Goal: Task Accomplishment & Management: Complete application form

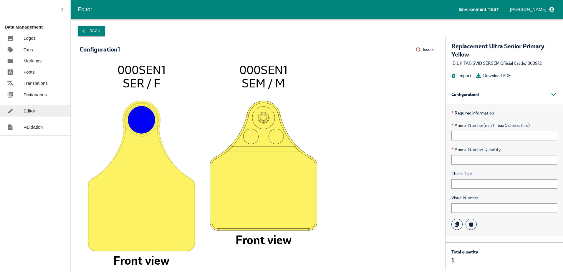
click at [469, 190] on div "* Required information * Animal Number (min 1, max 5 characters) * Animal Numbe…" at bounding box center [505, 170] width 118 height 132
click at [463, 187] on input "text" at bounding box center [505, 183] width 106 height 9
type input "1"
type input "UK"
click at [474, 202] on div "Visual Number" at bounding box center [505, 204] width 106 height 18
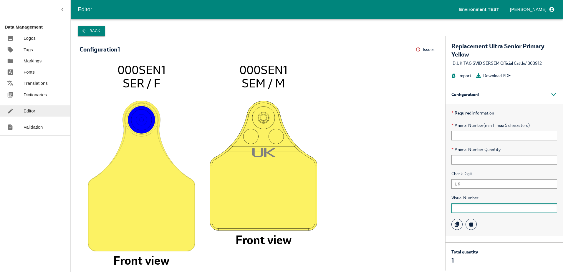
drag, startPoint x: 474, startPoint y: 202, endPoint x: 472, endPoint y: 207, distance: 5.0
click at [472, 207] on input "text" at bounding box center [505, 208] width 106 height 9
click at [471, 133] on input "text" at bounding box center [505, 135] width 106 height 9
type input "12345"
click at [472, 161] on input "text" at bounding box center [505, 159] width 106 height 9
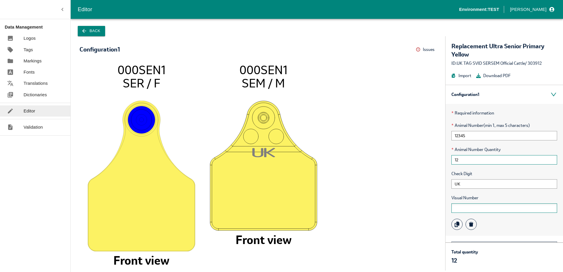
type input "12"
click at [473, 209] on input "text" at bounding box center [505, 208] width 106 height 9
type input "12345"
click at [471, 184] on input "UK" at bounding box center [505, 183] width 106 height 9
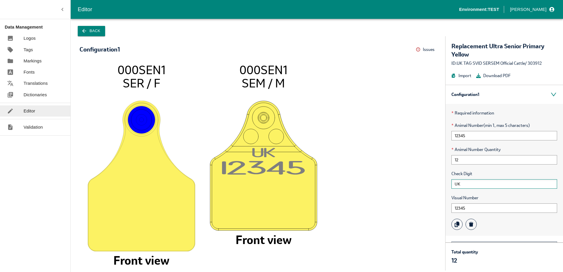
click at [482, 186] on input "UK" at bounding box center [505, 183] width 106 height 9
click at [469, 137] on input "12345" at bounding box center [505, 135] width 106 height 9
click at [36, 40] on link "Logos" at bounding box center [35, 38] width 70 height 11
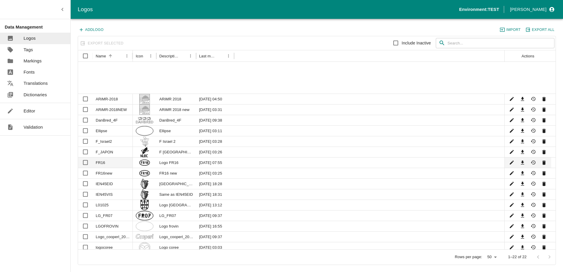
scroll to position [43, 0]
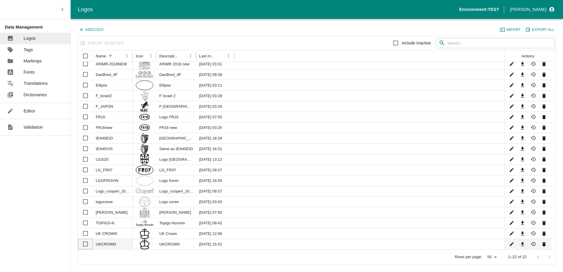
click at [83, 244] on input "Select row" at bounding box center [86, 244] width 12 height 12
checkbox input "true"
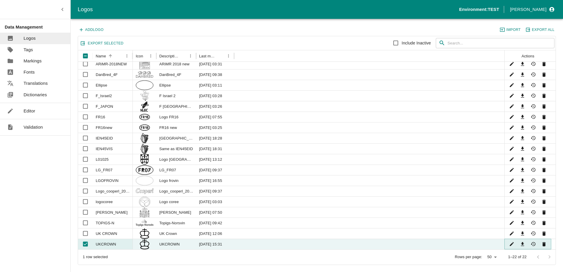
click at [512, 243] on icon "Edit" at bounding box center [512, 245] width 6 height 6
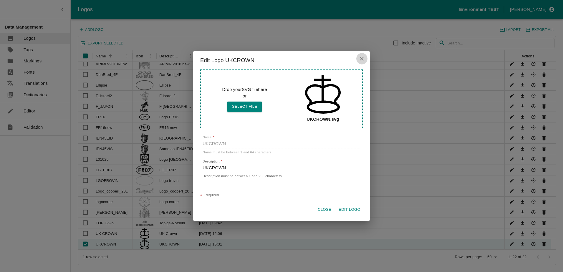
click at [362, 59] on icon "close" at bounding box center [362, 59] width 4 height 4
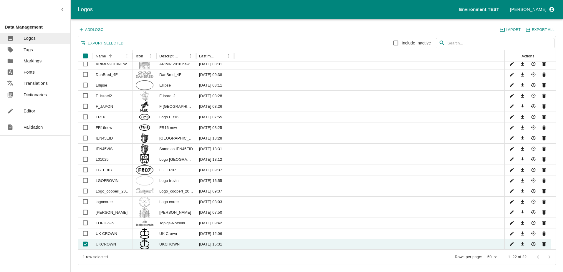
click at [34, 116] on link "Editor" at bounding box center [35, 110] width 70 height 11
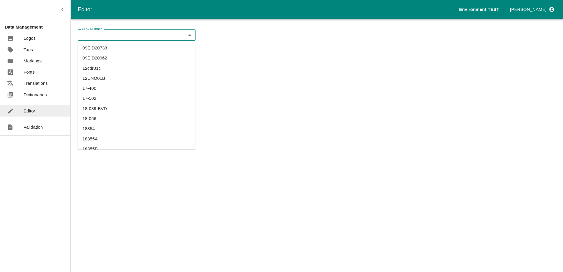
click at [109, 36] on input "CDC Number" at bounding box center [132, 35] width 105 height 8
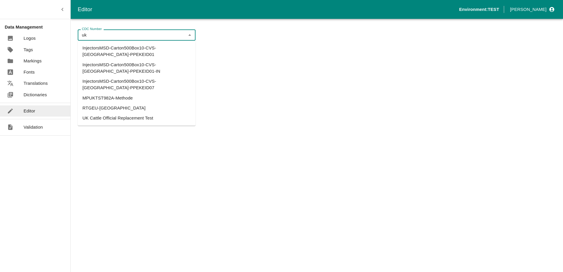
click at [125, 113] on li "UK Cattle Official Replacement Test" at bounding box center [137, 118] width 118 height 10
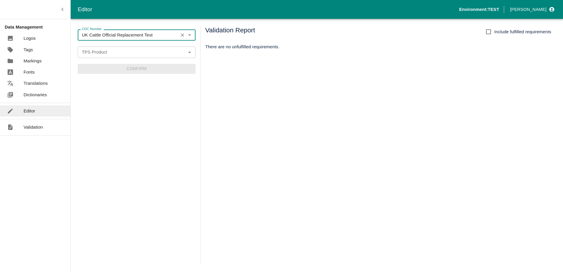
type input "UK Cattle Official Replacement Test"
click at [116, 45] on form "CDC Number UK Cattle Official Replacement Test CDC Number TPS Product TPS Produ…" at bounding box center [137, 51] width 118 height 44
click at [117, 52] on input "TPS Product" at bounding box center [132, 52] width 105 height 8
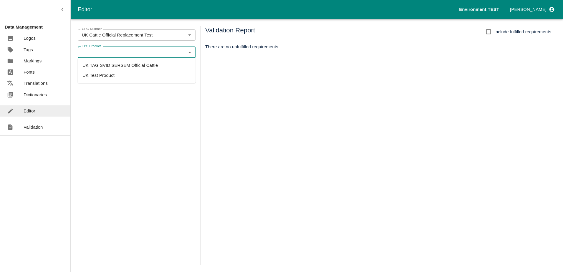
click at [117, 64] on li "UK TAG SVID SERSEM Official Cattle" at bounding box center [137, 65] width 118 height 10
type input "UK TAG SVID SERSEM Official Cattle"
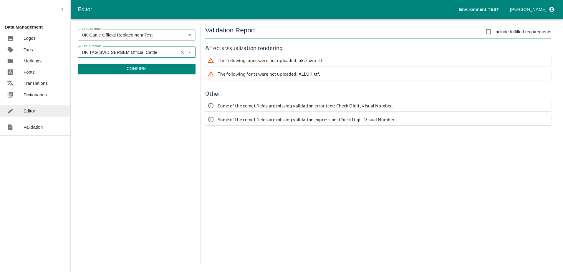
click at [129, 71] on button "Confirm" at bounding box center [137, 69] width 118 height 10
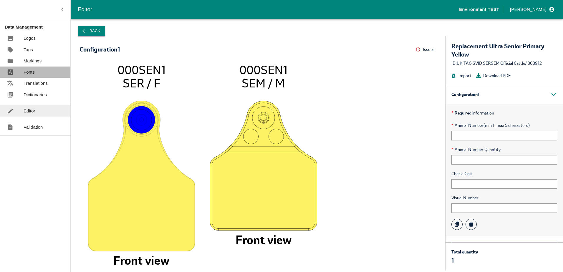
click at [34, 75] on p "Fonts" at bounding box center [29, 72] width 11 height 6
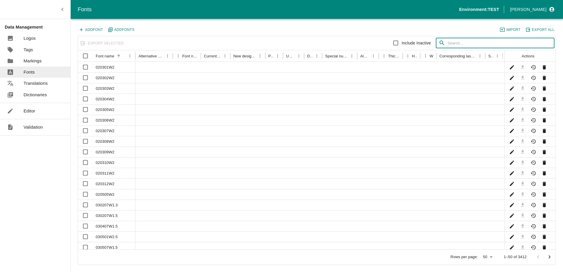
click at [451, 44] on input "text" at bounding box center [501, 43] width 107 height 11
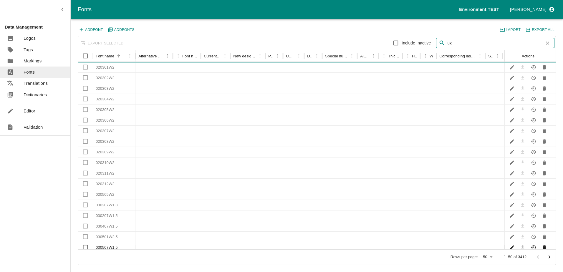
type input "uk"
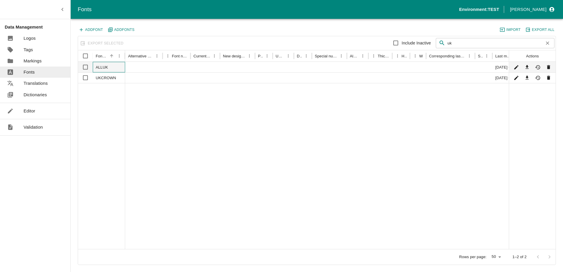
click at [101, 68] on div "ALLUK" at bounding box center [109, 67] width 32 height 11
checkbox input "true"
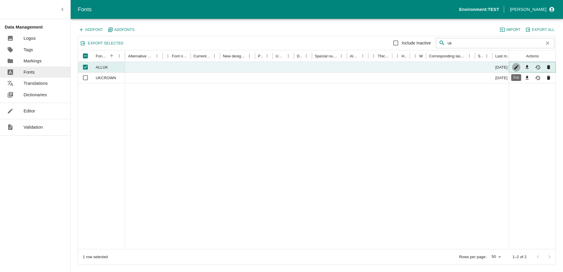
click at [516, 67] on icon "Edit" at bounding box center [516, 67] width 4 height 4
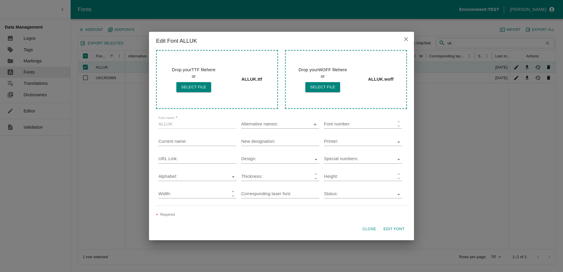
click at [407, 42] on icon "close" at bounding box center [406, 39] width 6 height 6
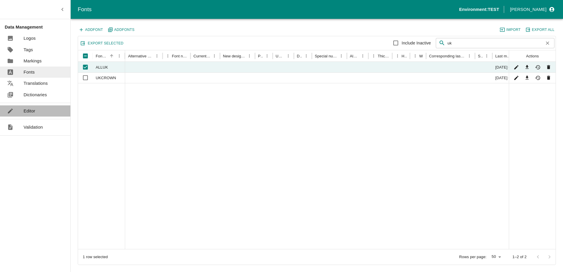
click at [34, 108] on p "Editor" at bounding box center [30, 111] width 12 height 6
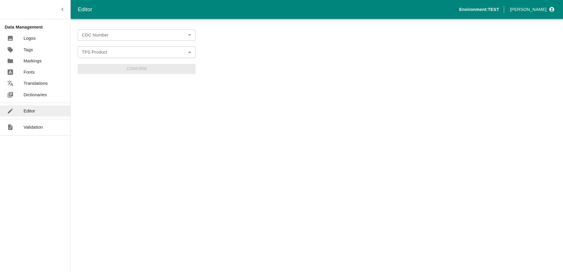
click at [126, 38] on input "CDC Number" at bounding box center [132, 35] width 105 height 8
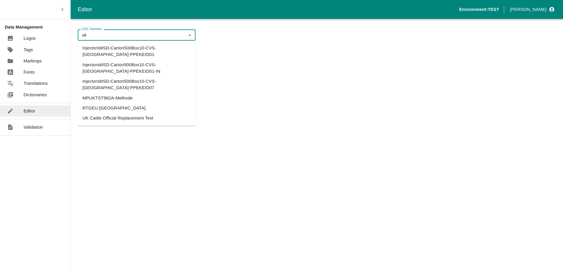
click at [130, 113] on li "UK Cattle Official Replacement Test" at bounding box center [137, 118] width 118 height 10
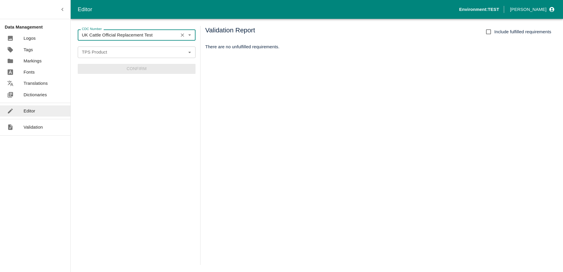
type input "UK Cattle Official Replacement Test"
click at [97, 49] on div "TPS Product TPS Product" at bounding box center [137, 52] width 118 height 11
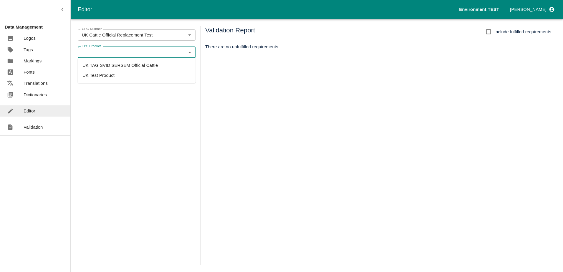
click at [107, 66] on li "UK TAG SVID SERSEM Official Cattle" at bounding box center [137, 65] width 118 height 10
type input "UK TAG SVID SERSEM Official Cattle"
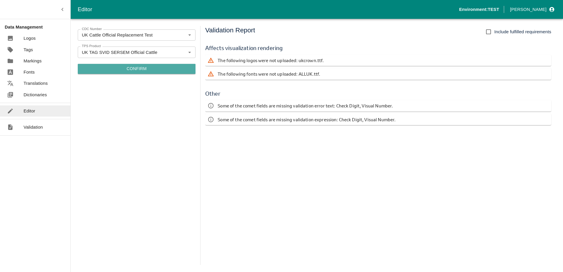
click at [118, 71] on button "Confirm" at bounding box center [137, 69] width 118 height 10
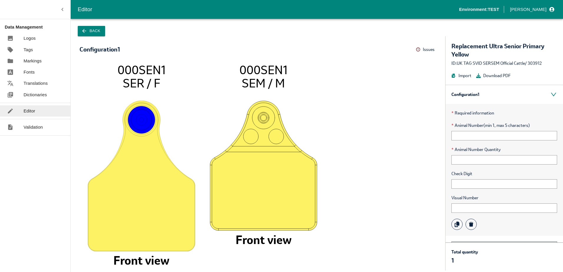
click at [421, 47] on button "Issues" at bounding box center [426, 49] width 21 height 9
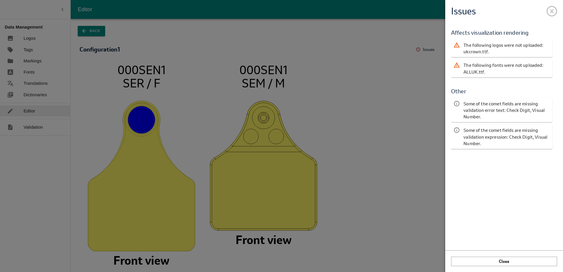
click at [554, 12] on span at bounding box center [552, 10] width 11 height 11
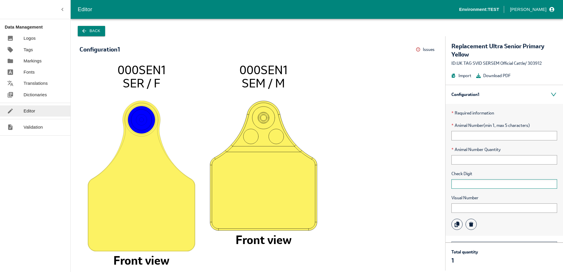
click at [475, 185] on input "text" at bounding box center [505, 183] width 106 height 9
type input "UK"
click at [468, 136] on input "text" at bounding box center [505, 135] width 106 height 9
type input "1"
click at [464, 161] on input "text" at bounding box center [505, 159] width 106 height 9
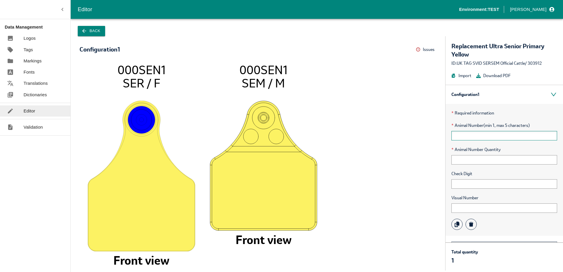
click at [486, 136] on input "text" at bounding box center [505, 135] width 106 height 9
type input "1233"
click at [472, 160] on input "text" at bounding box center [505, 159] width 106 height 9
type input "2"
click at [471, 185] on input "text" at bounding box center [505, 183] width 106 height 9
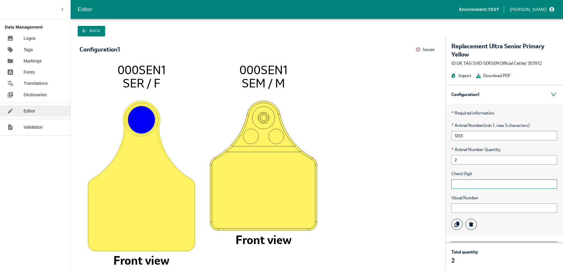
type input "2"
click at [466, 211] on input "text" at bounding box center [505, 208] width 106 height 9
type input "123"
click at [471, 162] on input "2" at bounding box center [505, 159] width 106 height 9
click at [479, 163] on input "2" at bounding box center [505, 159] width 106 height 9
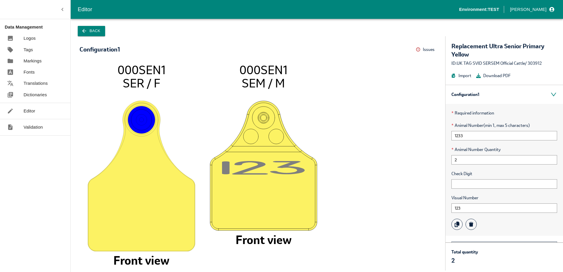
click at [29, 111] on p "Editor" at bounding box center [30, 111] width 12 height 6
click at [39, 90] on link "Dictionaries" at bounding box center [35, 94] width 70 height 11
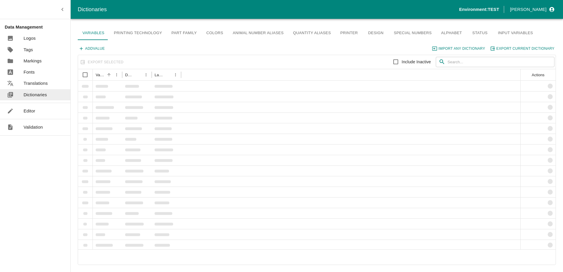
click at [39, 110] on link "Editor" at bounding box center [35, 110] width 70 height 11
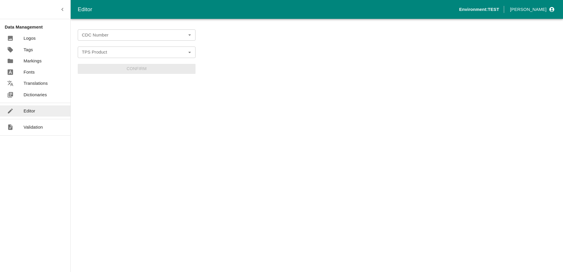
click at [106, 36] on input "CDC Number" at bounding box center [132, 35] width 105 height 8
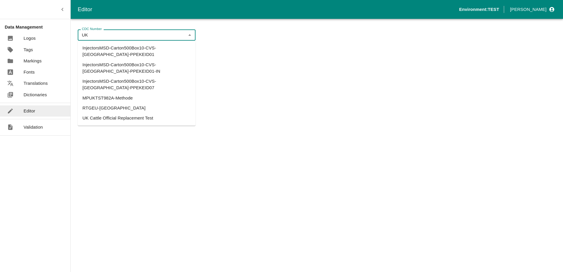
click at [122, 113] on li "UK Cattle Official Replacement Test" at bounding box center [137, 118] width 118 height 10
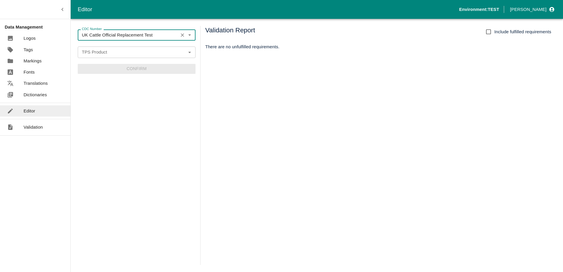
type input "UK Cattle Official Replacement Test"
click at [118, 54] on input "TPS Product" at bounding box center [132, 52] width 105 height 8
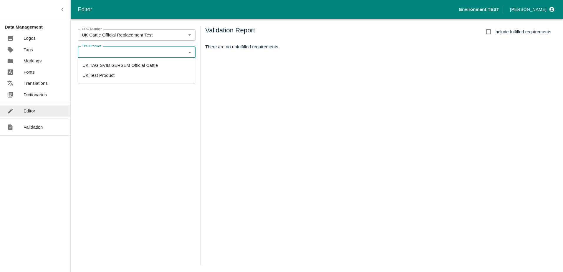
click at [115, 64] on li "UK TAG SVID SERSEM Official Cattle" at bounding box center [137, 65] width 118 height 10
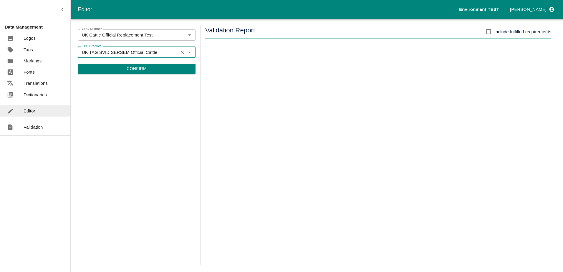
type input "UK TAG SVID SERSEM Official Cattle"
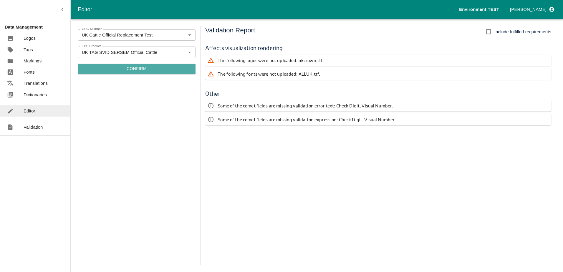
click at [164, 71] on button "Confirm" at bounding box center [137, 69] width 118 height 10
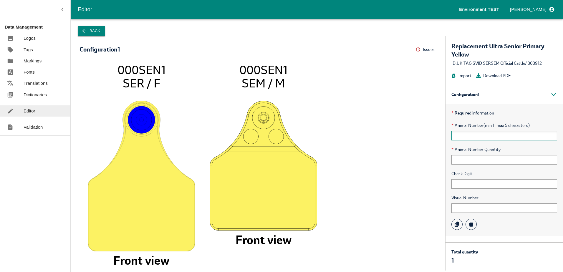
click at [461, 134] on input "text" at bounding box center [505, 135] width 106 height 9
type input "123"
click at [468, 160] on input "text" at bounding box center [505, 159] width 106 height 9
type input "32"
click at [473, 186] on input "text" at bounding box center [505, 183] width 106 height 9
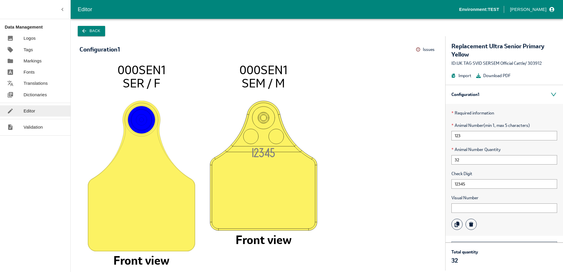
click at [425, 50] on button "Issues" at bounding box center [426, 49] width 21 height 9
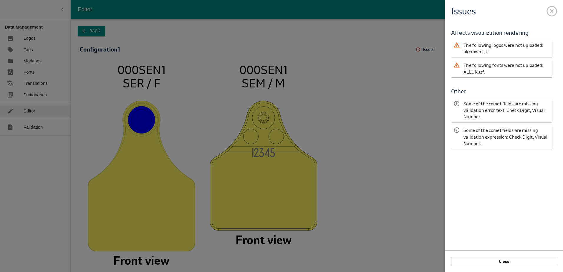
click at [550, 14] on span at bounding box center [552, 10] width 11 height 11
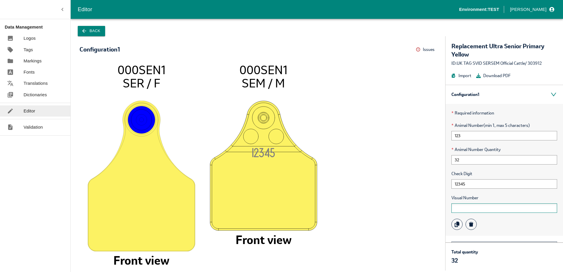
click at [474, 207] on input "text" at bounding box center [505, 208] width 106 height 9
click at [476, 187] on input "12345" at bounding box center [505, 183] width 106 height 9
type input "1"
type input "uk"
click at [462, 212] on input "text" at bounding box center [505, 208] width 106 height 9
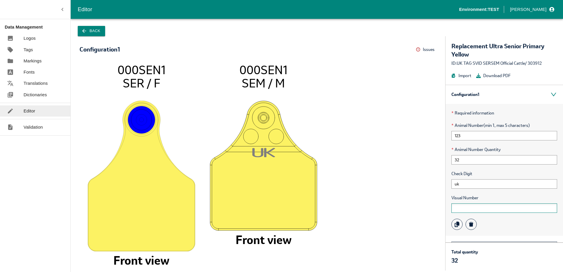
click at [462, 212] on input "text" at bounding box center [505, 208] width 106 height 9
type input "12345"
